Goal: Task Accomplishment & Management: Complete application form

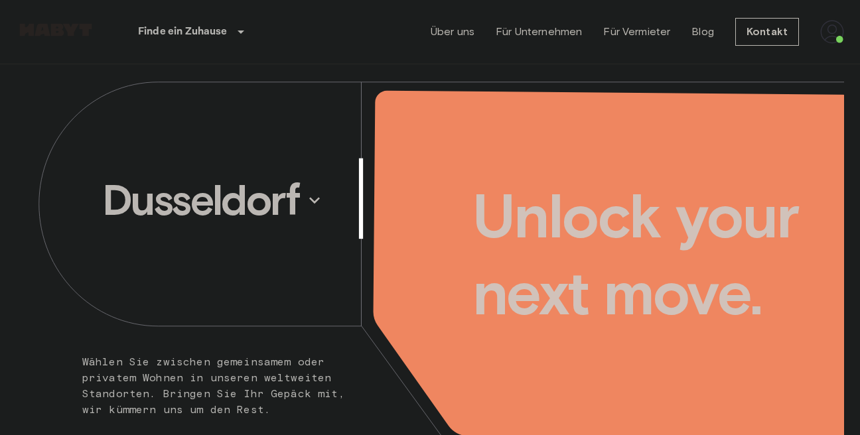
click at [835, 31] on img at bounding box center [832, 32] width 24 height 24
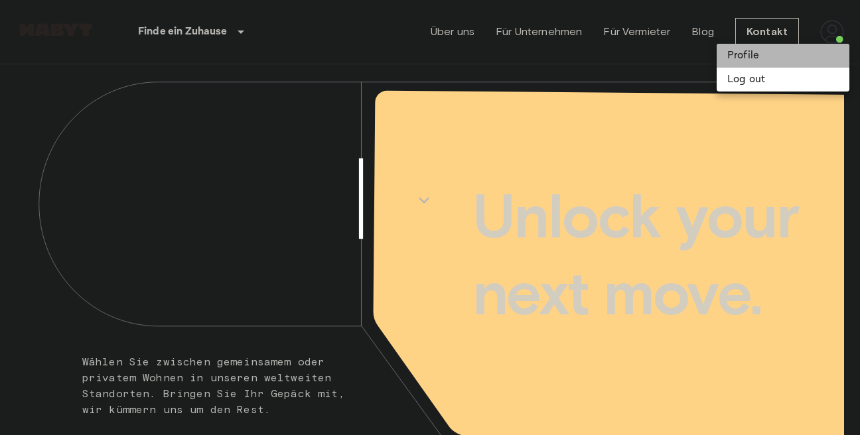
click at [753, 58] on li "Profile" at bounding box center [782, 56] width 133 height 24
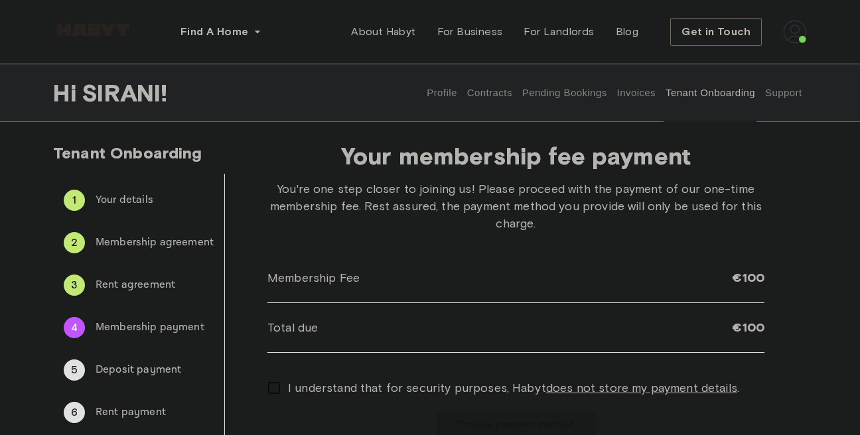
click at [642, 92] on button "Invoices" at bounding box center [636, 93] width 42 height 58
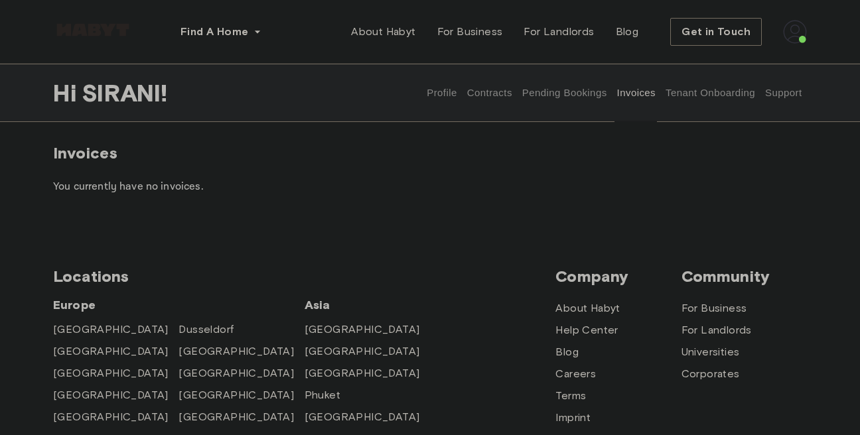
click at [704, 94] on button "Tenant Onboarding" at bounding box center [710, 93] width 93 height 58
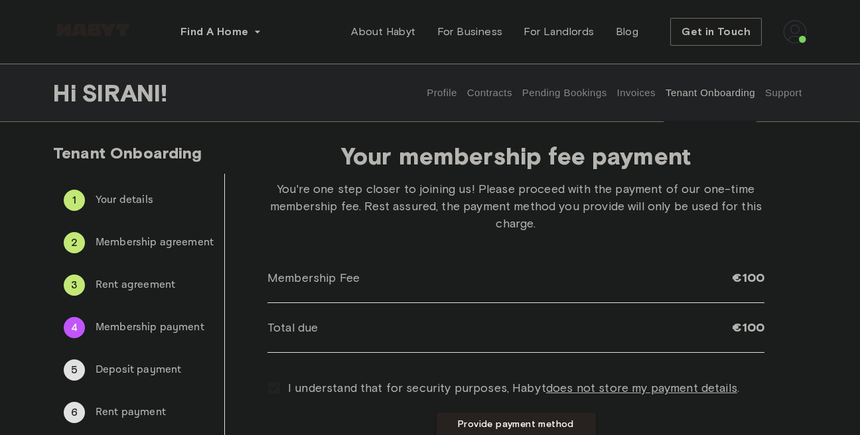
scroll to position [76, 0]
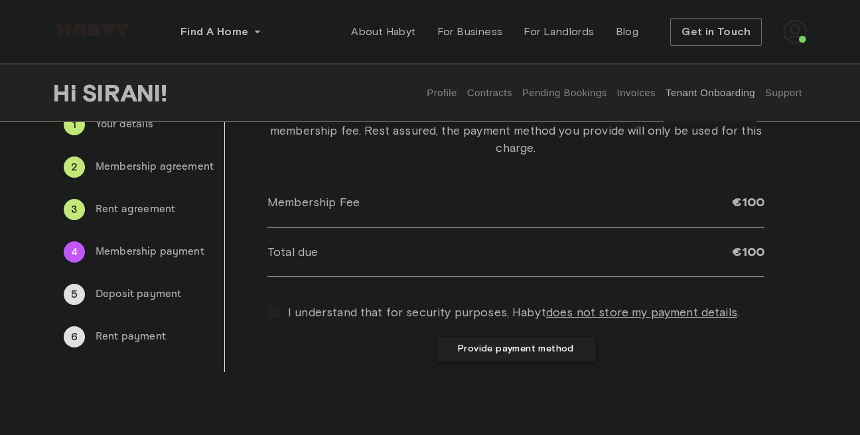
click at [470, 352] on button "Provide payment method" at bounding box center [515, 349] width 159 height 25
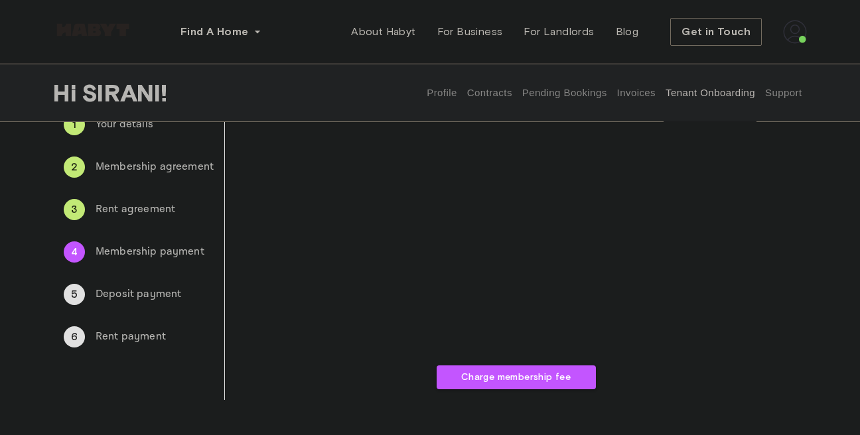
click at [147, 297] on span "Deposit payment" at bounding box center [155, 295] width 118 height 16
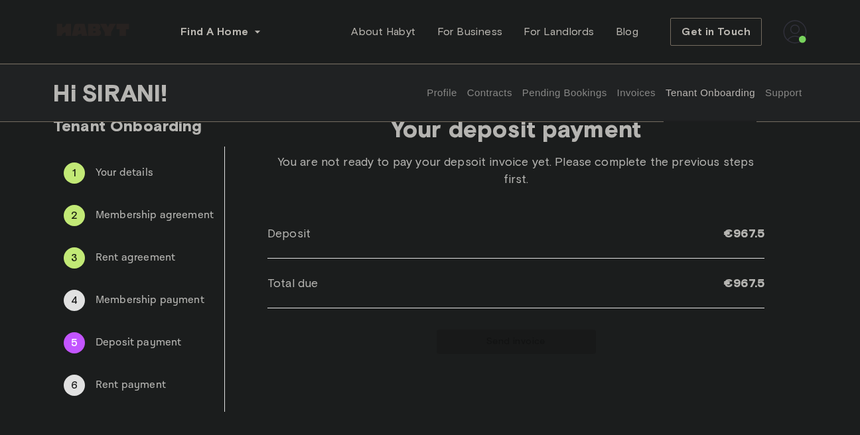
scroll to position [0, 0]
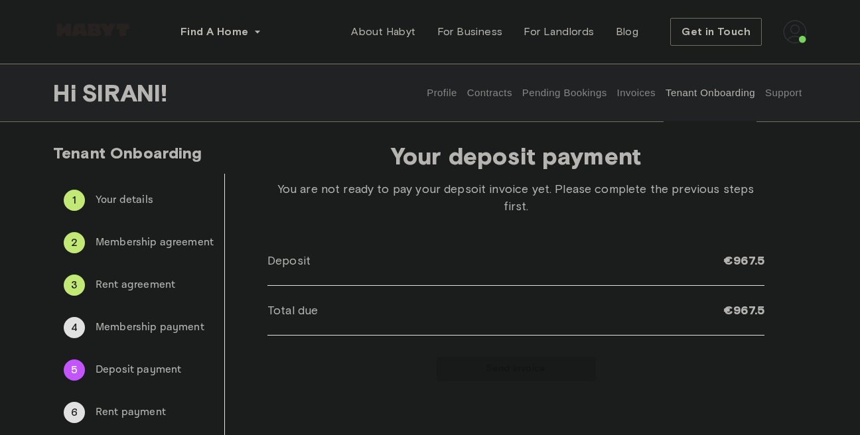
click at [498, 357] on div "Send invoice" at bounding box center [515, 369] width 497 height 25
click at [141, 330] on span "Membership payment" at bounding box center [155, 328] width 118 height 16
